Goal: Communication & Community: Answer question/provide support

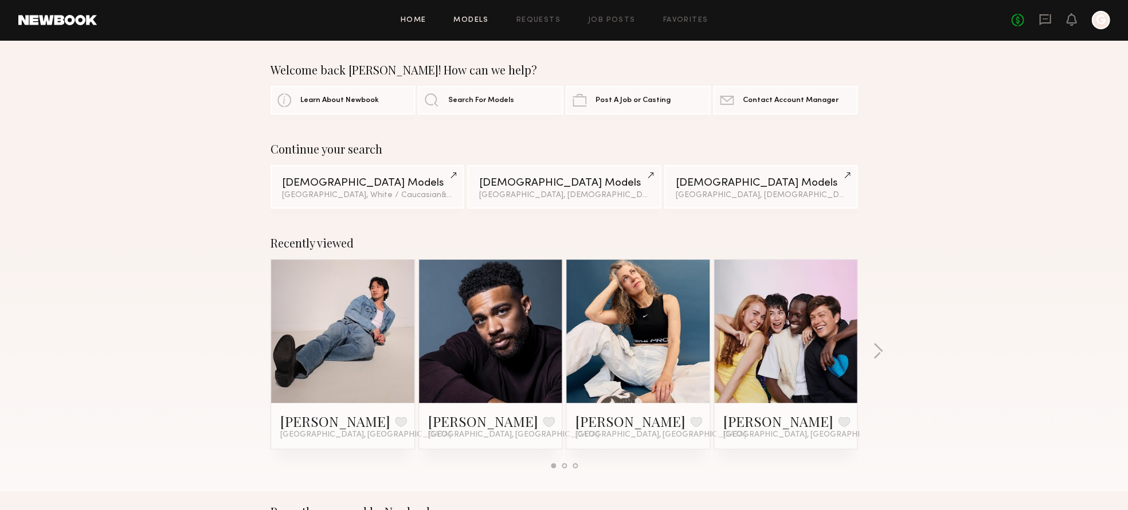
click at [463, 22] on link "Models" at bounding box center [470, 20] width 35 height 7
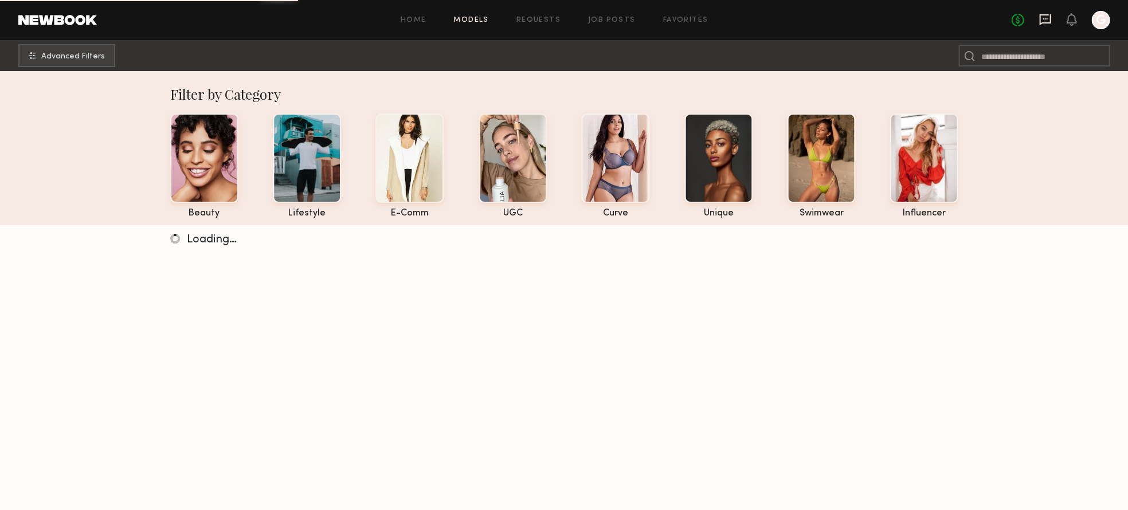
click at [1047, 19] on icon at bounding box center [1045, 18] width 5 height 1
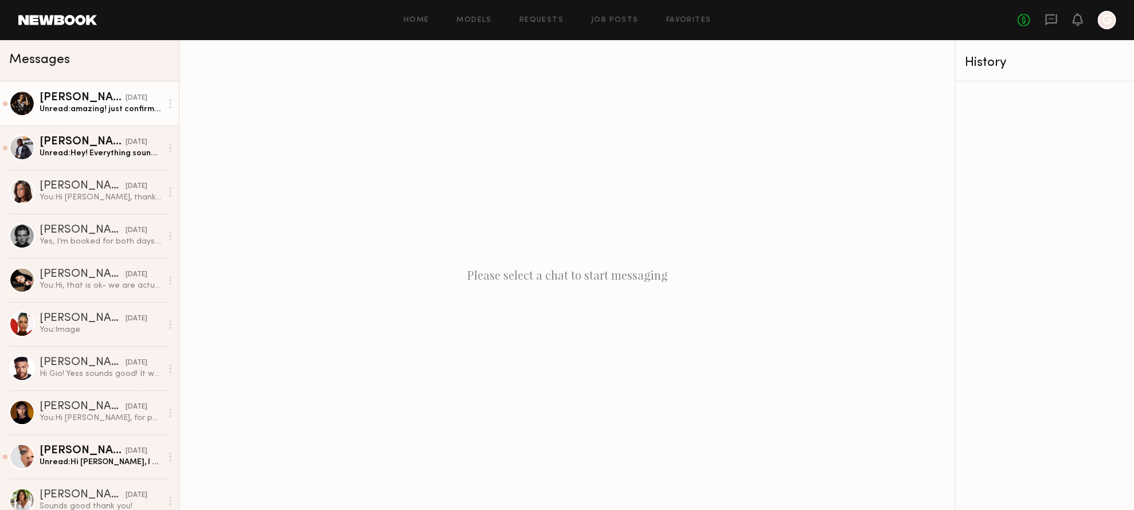
click at [78, 111] on div "Unread: amazing! just confirmed the booking request! looking forward to working…" at bounding box center [101, 109] width 122 height 11
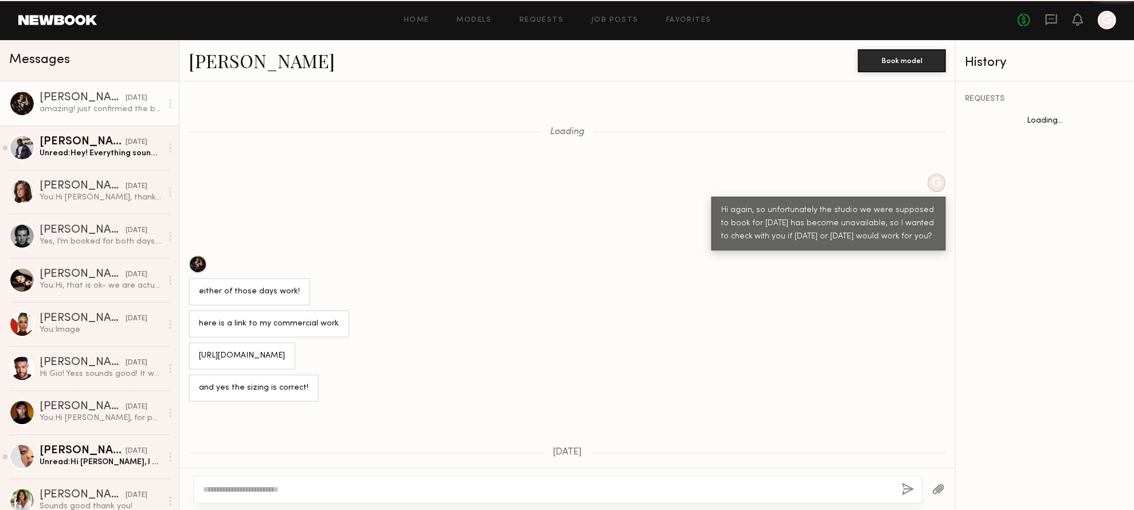
scroll to position [504, 0]
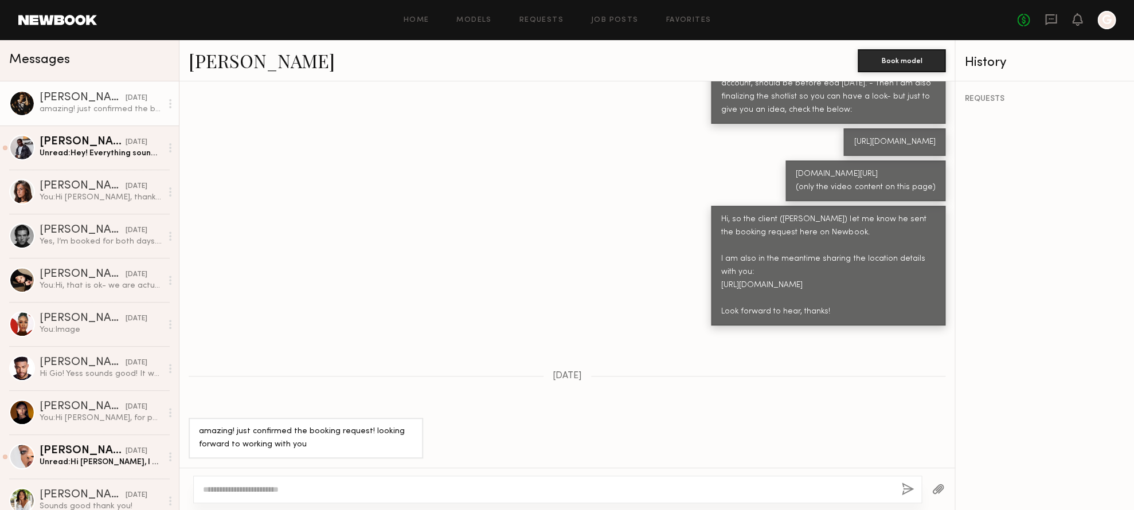
click at [296, 489] on textarea at bounding box center [547, 489] width 689 height 11
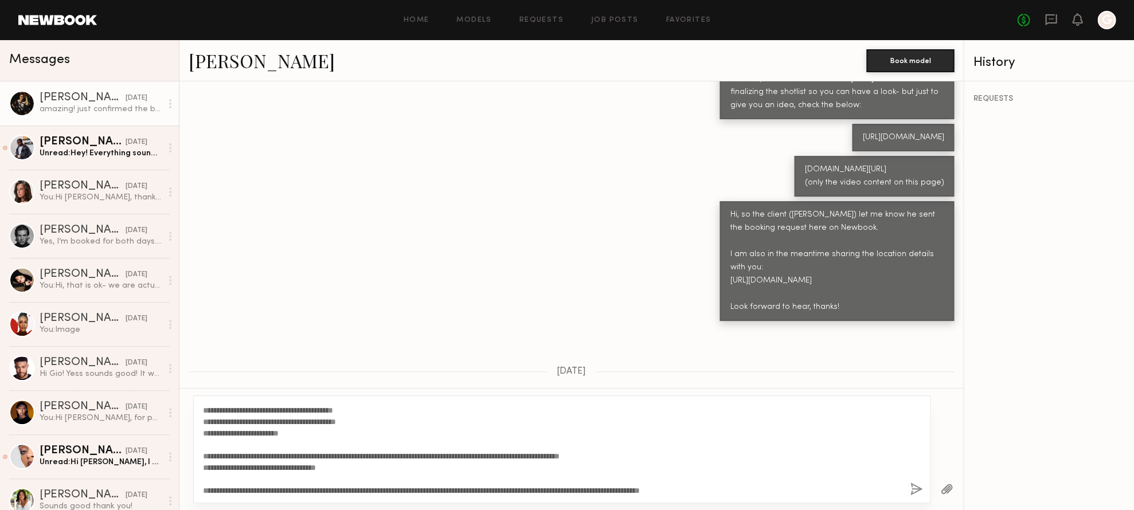
scroll to position [45, 0]
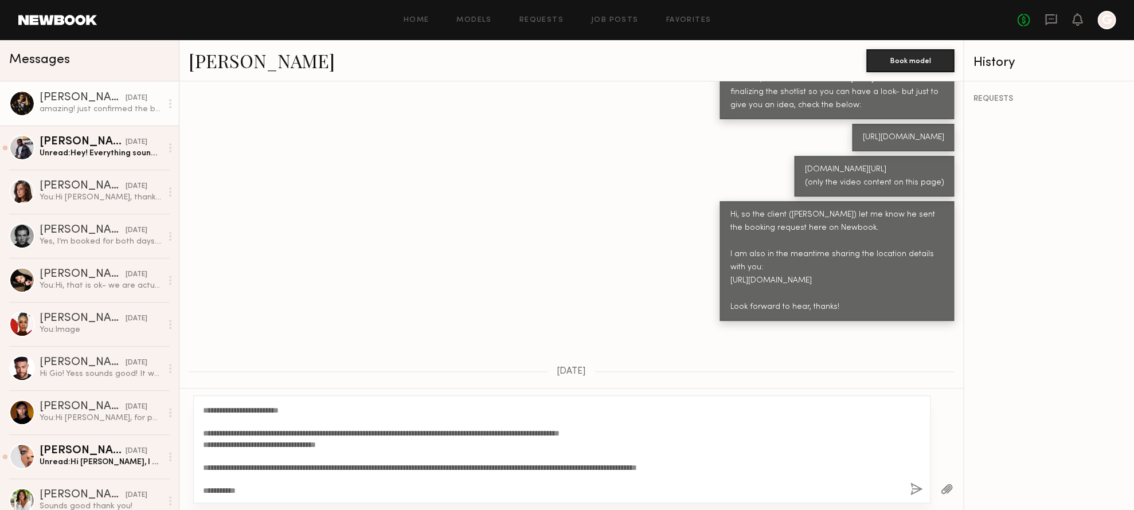
type textarea "**********"
click at [913, 490] on button "button" at bounding box center [916, 490] width 13 height 14
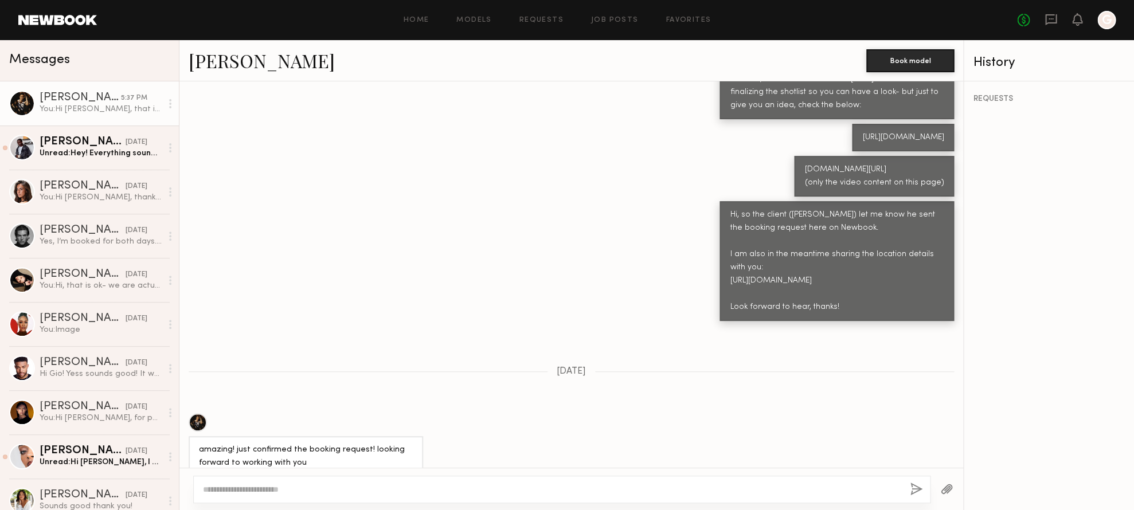
scroll to position [940, 0]
